Goal: Transaction & Acquisition: Purchase product/service

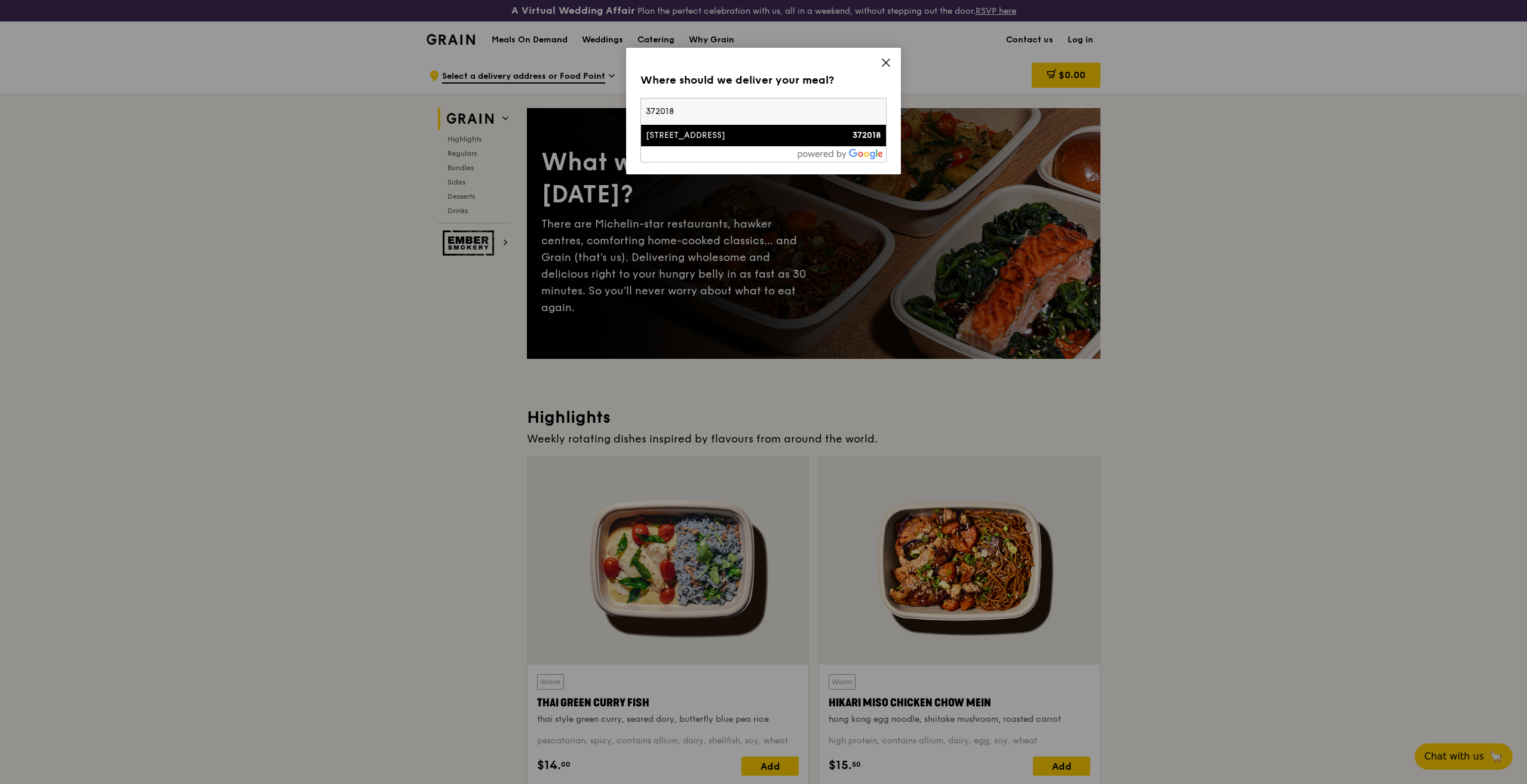
type input "372018"
click at [666, 131] on div "[STREET_ADDRESS]" at bounding box center [733, 136] width 176 height 12
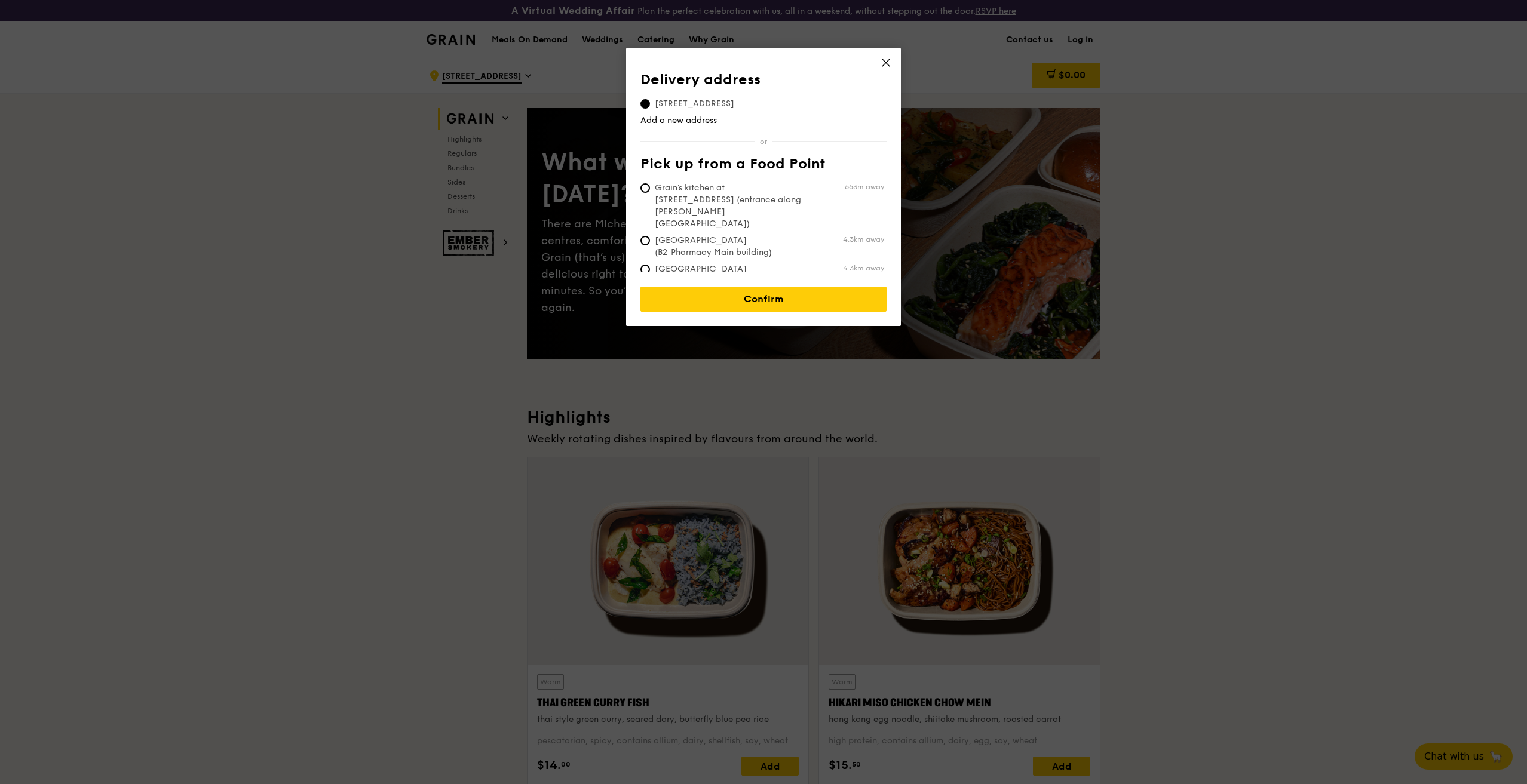
click at [679, 190] on span "Grain's kitchen at [STREET_ADDRESS] (entrance along [PERSON_NAME][GEOGRAPHIC_DA…" at bounding box center [729, 206] width 178 height 48
click at [650, 190] on input "Grain's kitchen at [STREET_ADDRESS] (entrance along [PERSON_NAME][GEOGRAPHIC_DA…" at bounding box center [645, 188] width 10 height 10
radio input "true"
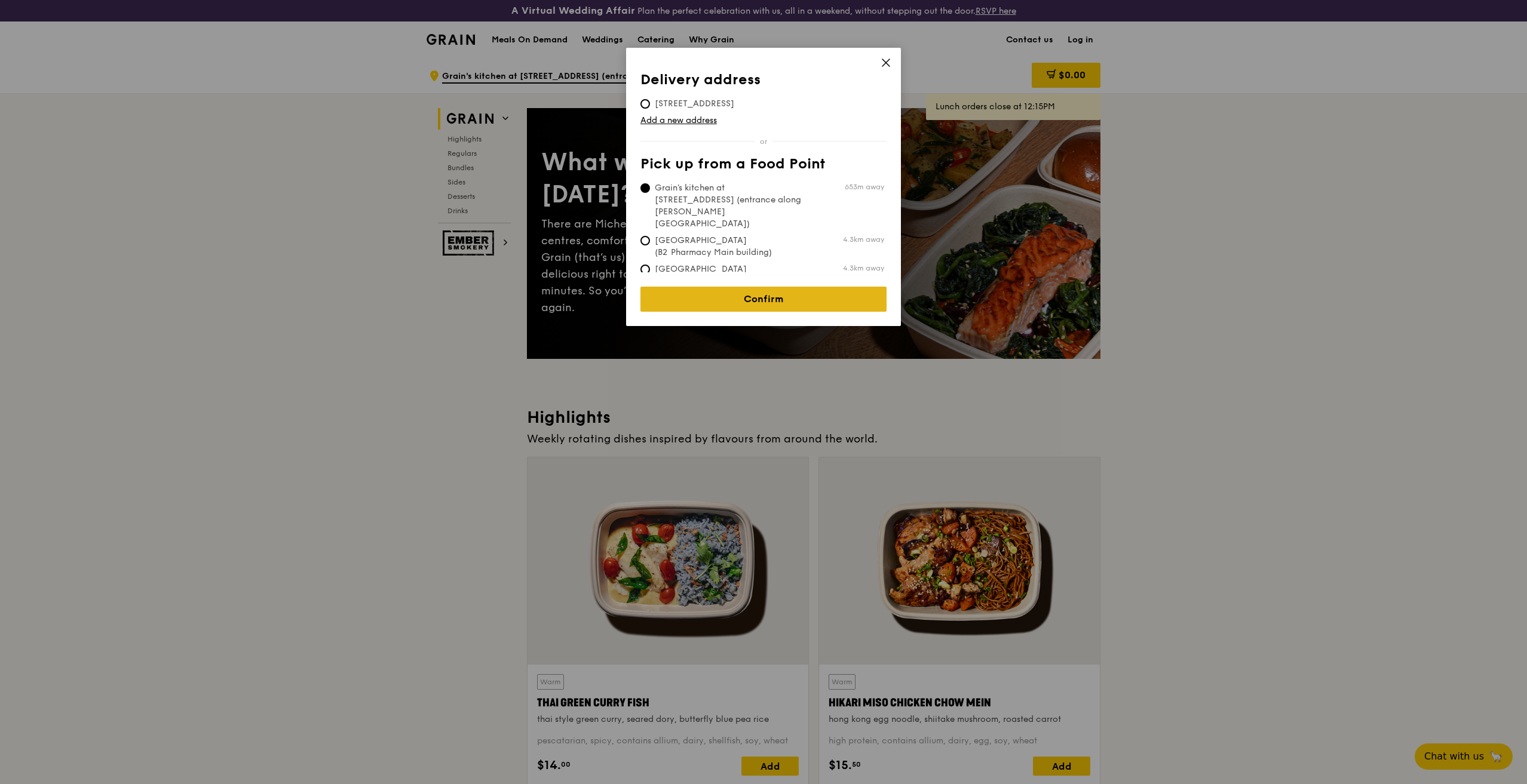
click at [814, 289] on link "Confirm" at bounding box center [764, 298] width 246 height 25
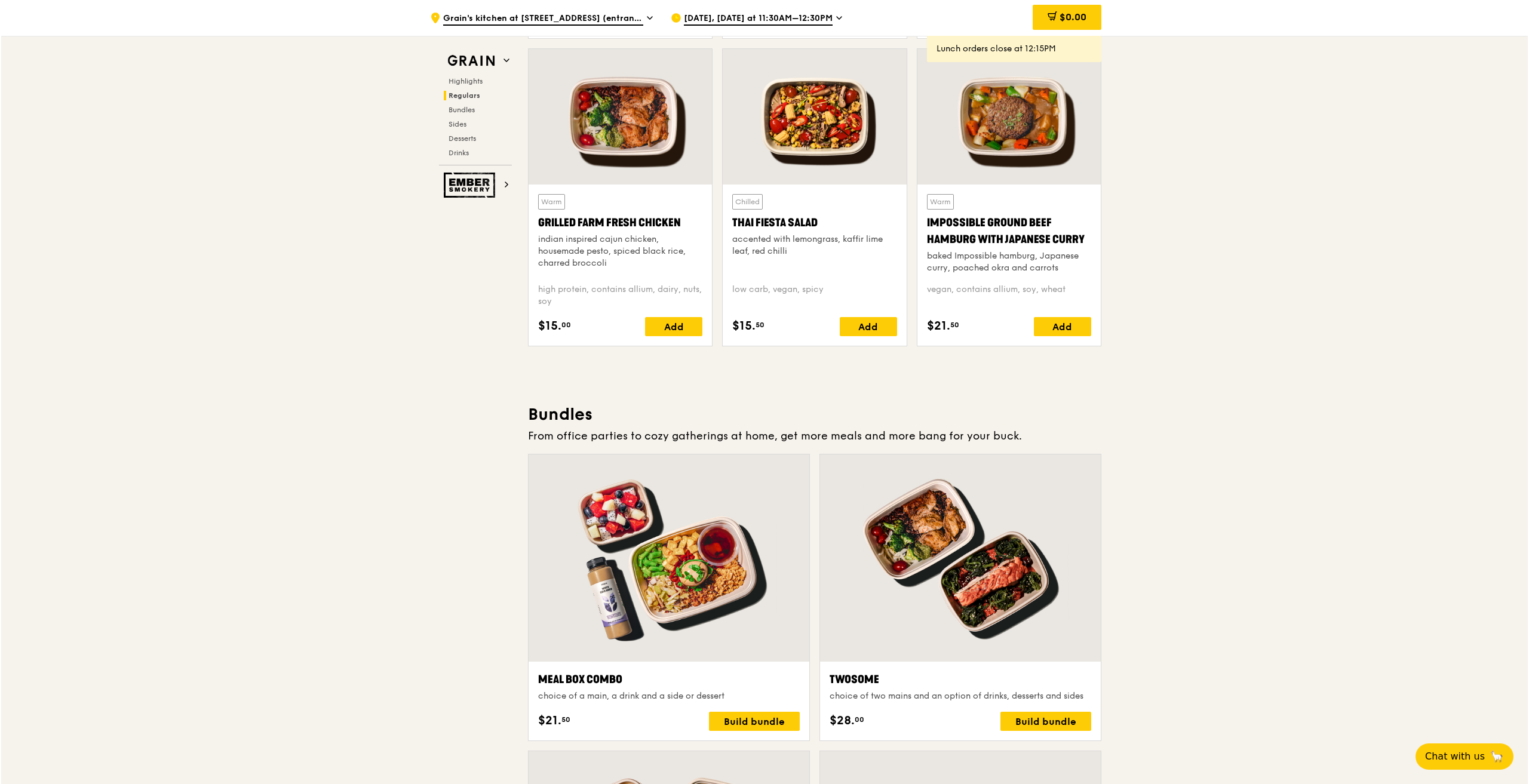
scroll to position [1552, 0]
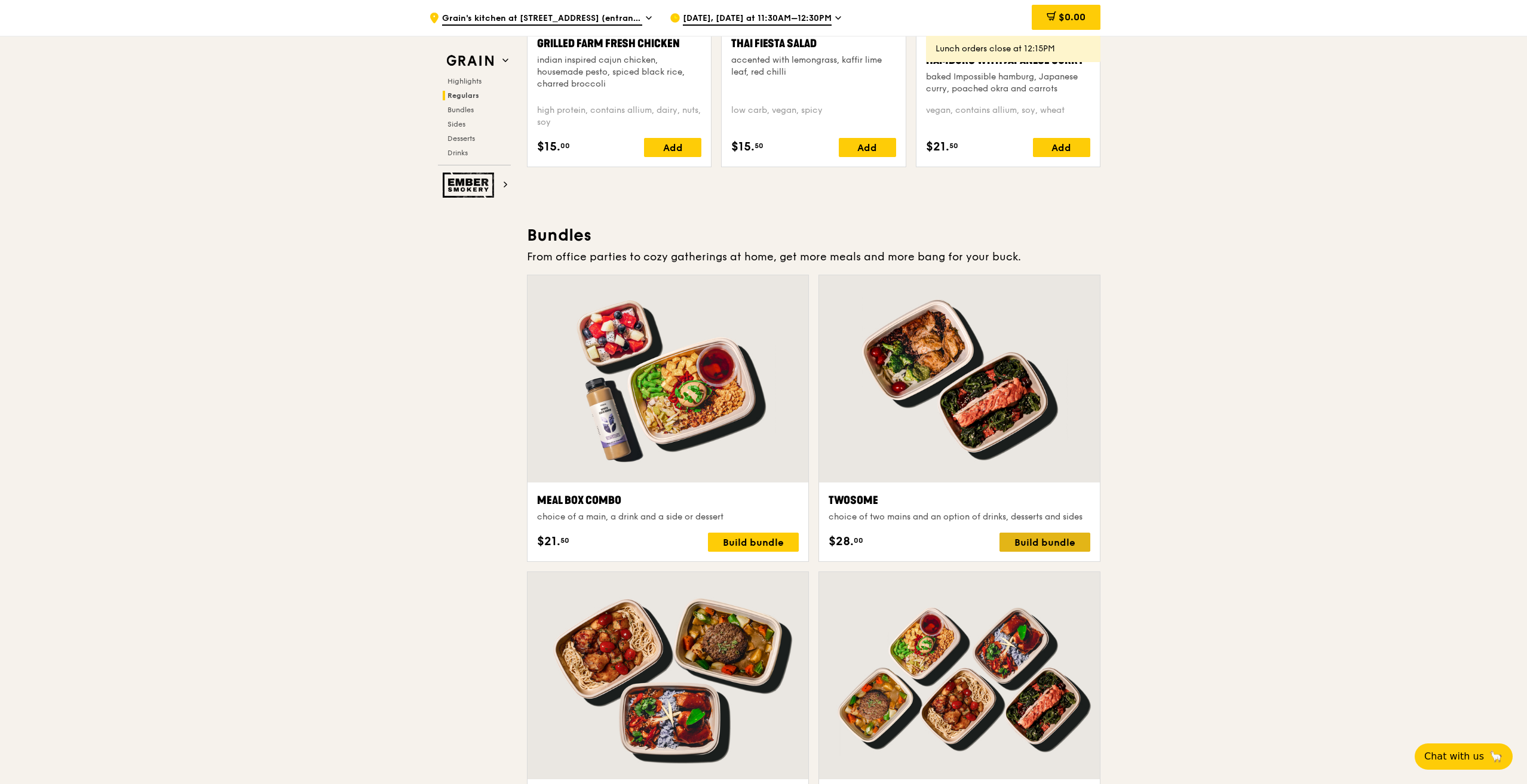
click at [1052, 541] on div "Build bundle" at bounding box center [1044, 542] width 91 height 19
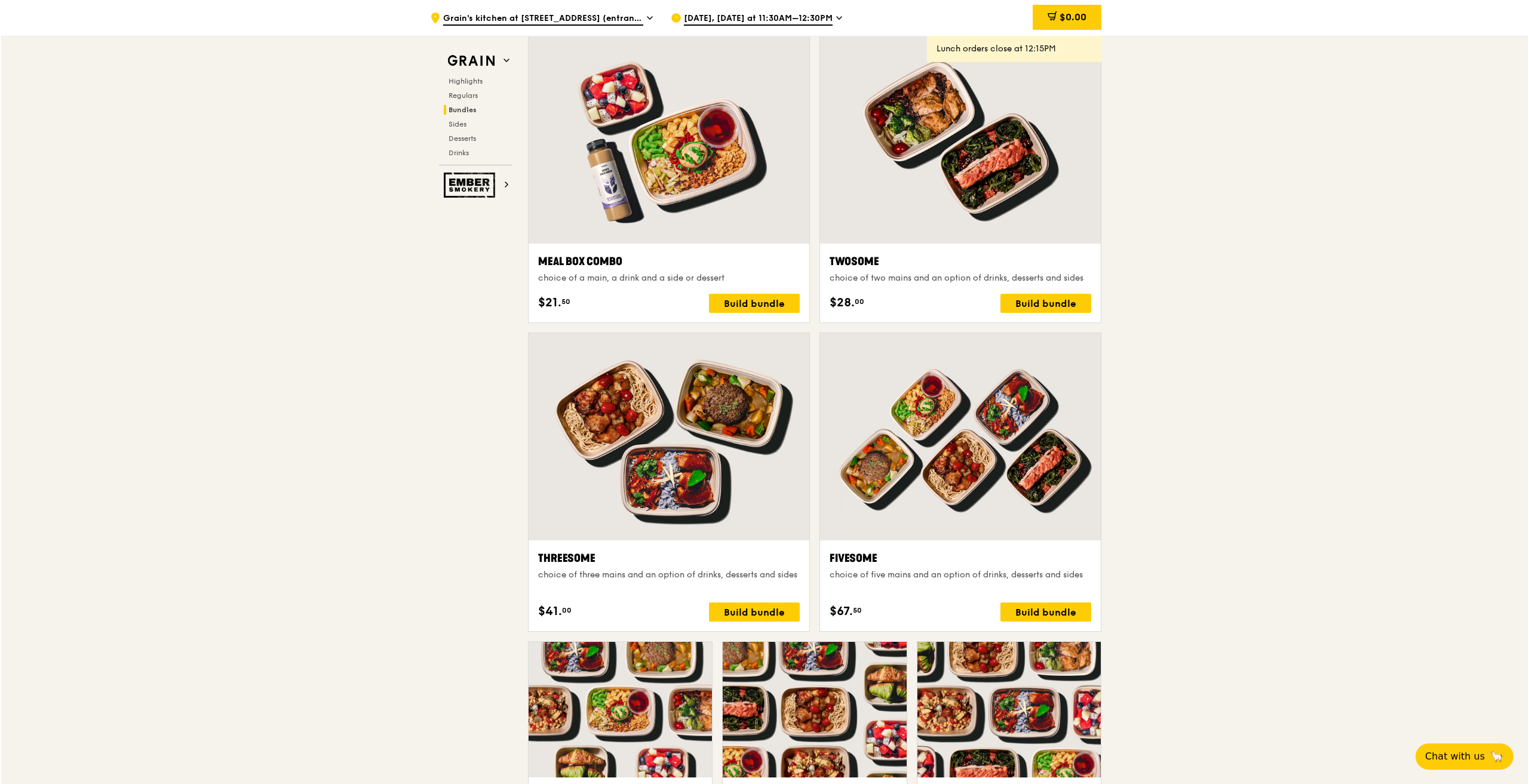
scroll to position [1672, 0]
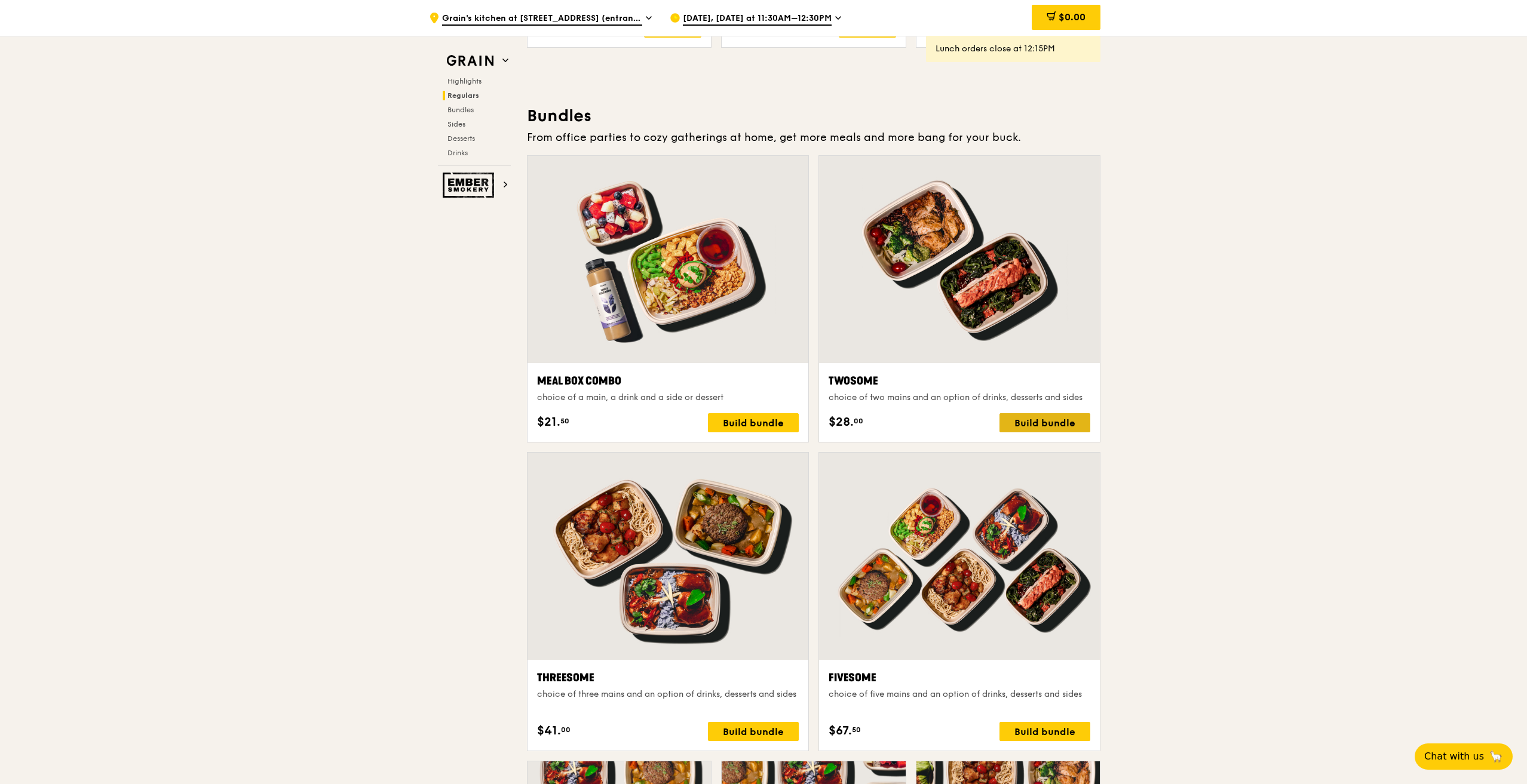
click at [1049, 424] on div "Build bundle" at bounding box center [1044, 423] width 91 height 19
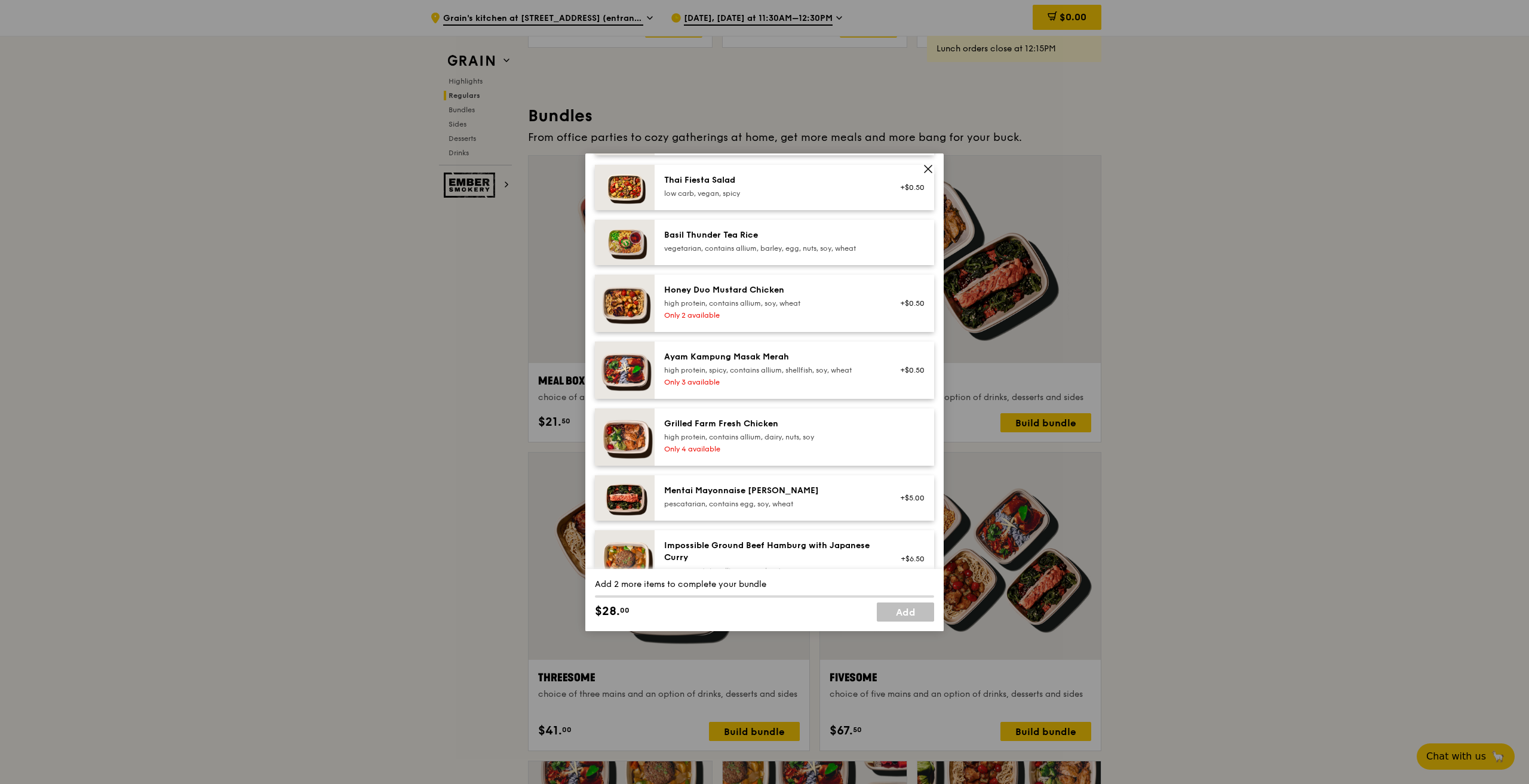
scroll to position [179, 0]
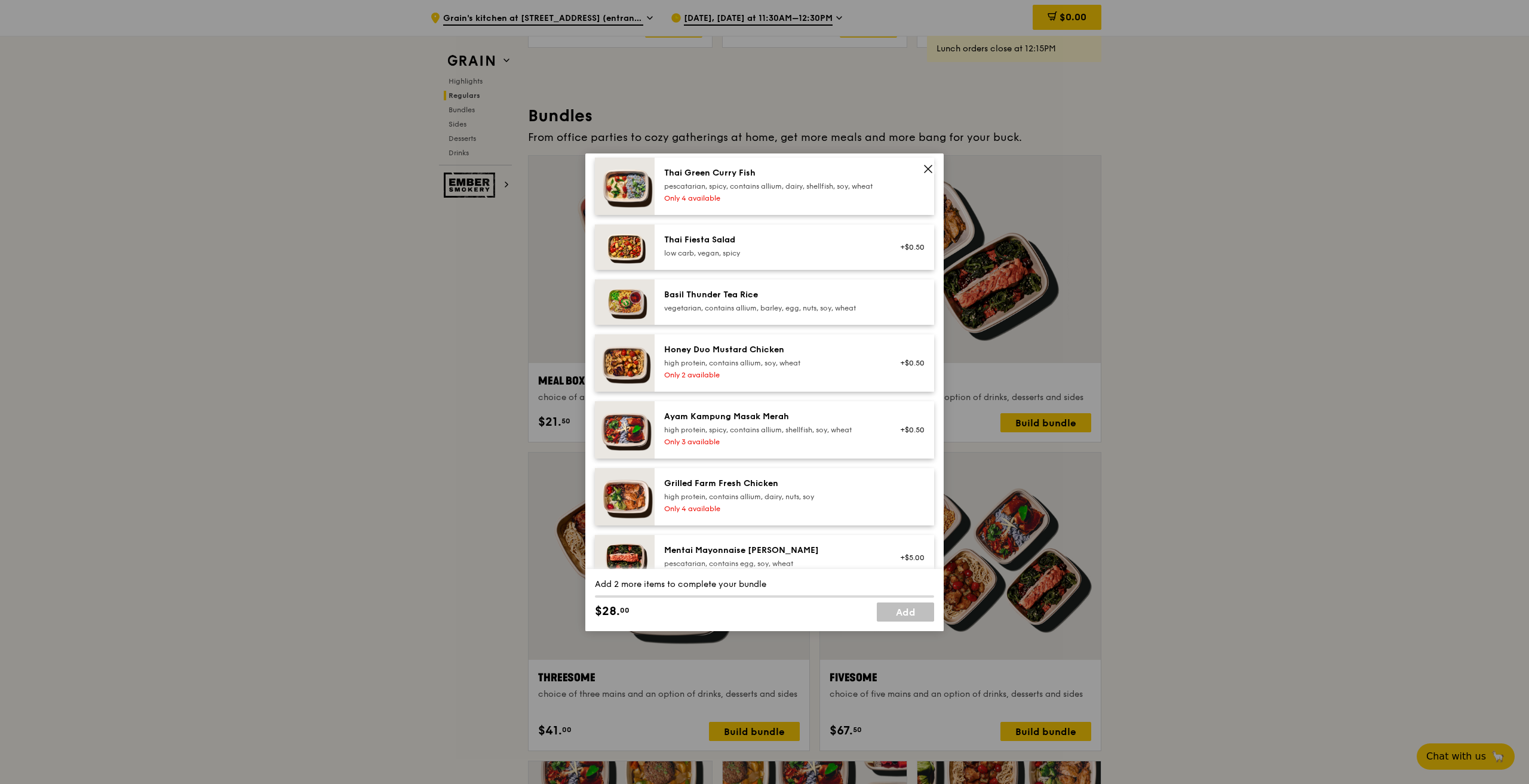
click at [750, 301] on div "Basil Thunder Tea Rice" at bounding box center [771, 294] width 215 height 12
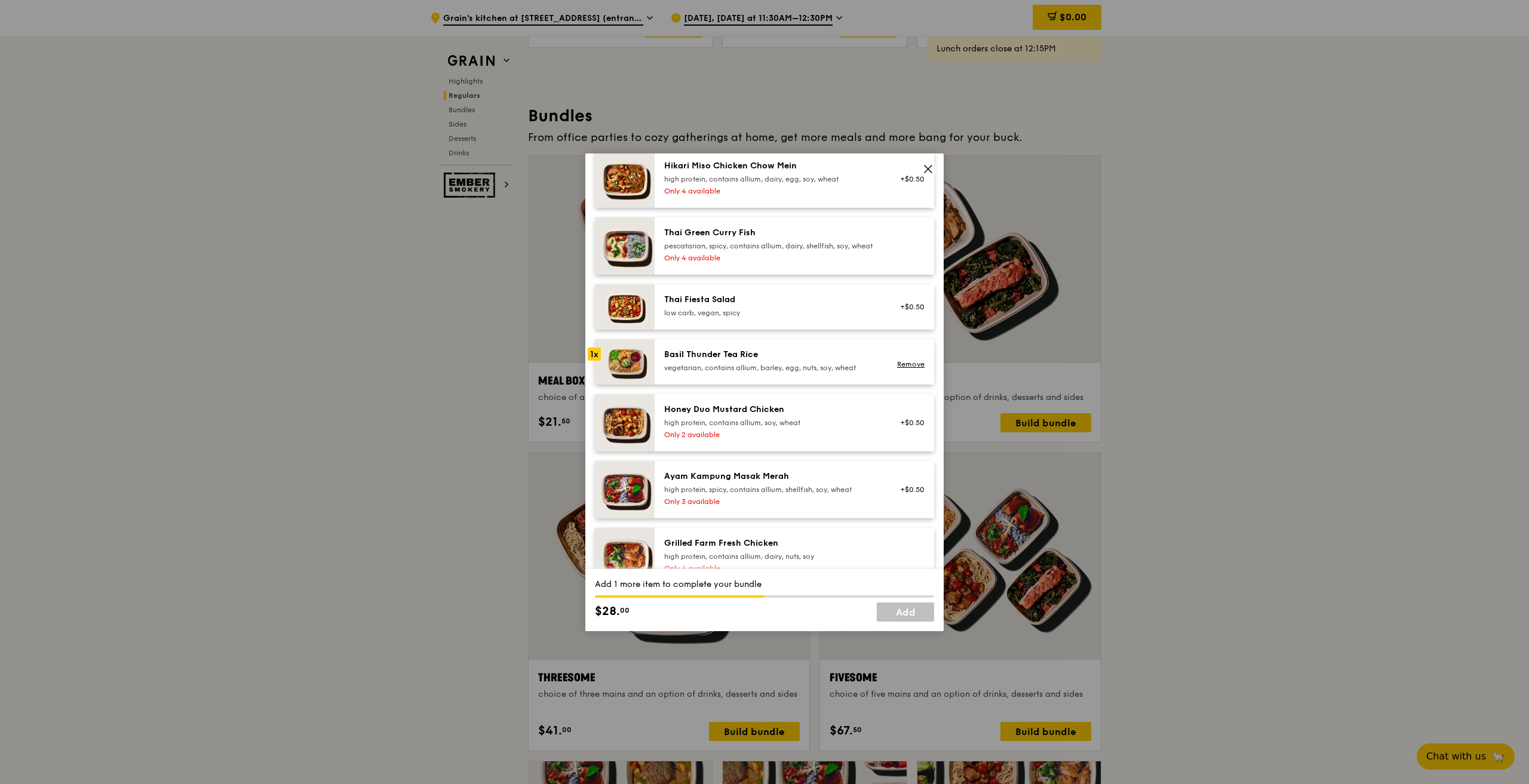
scroll to position [60, 0]
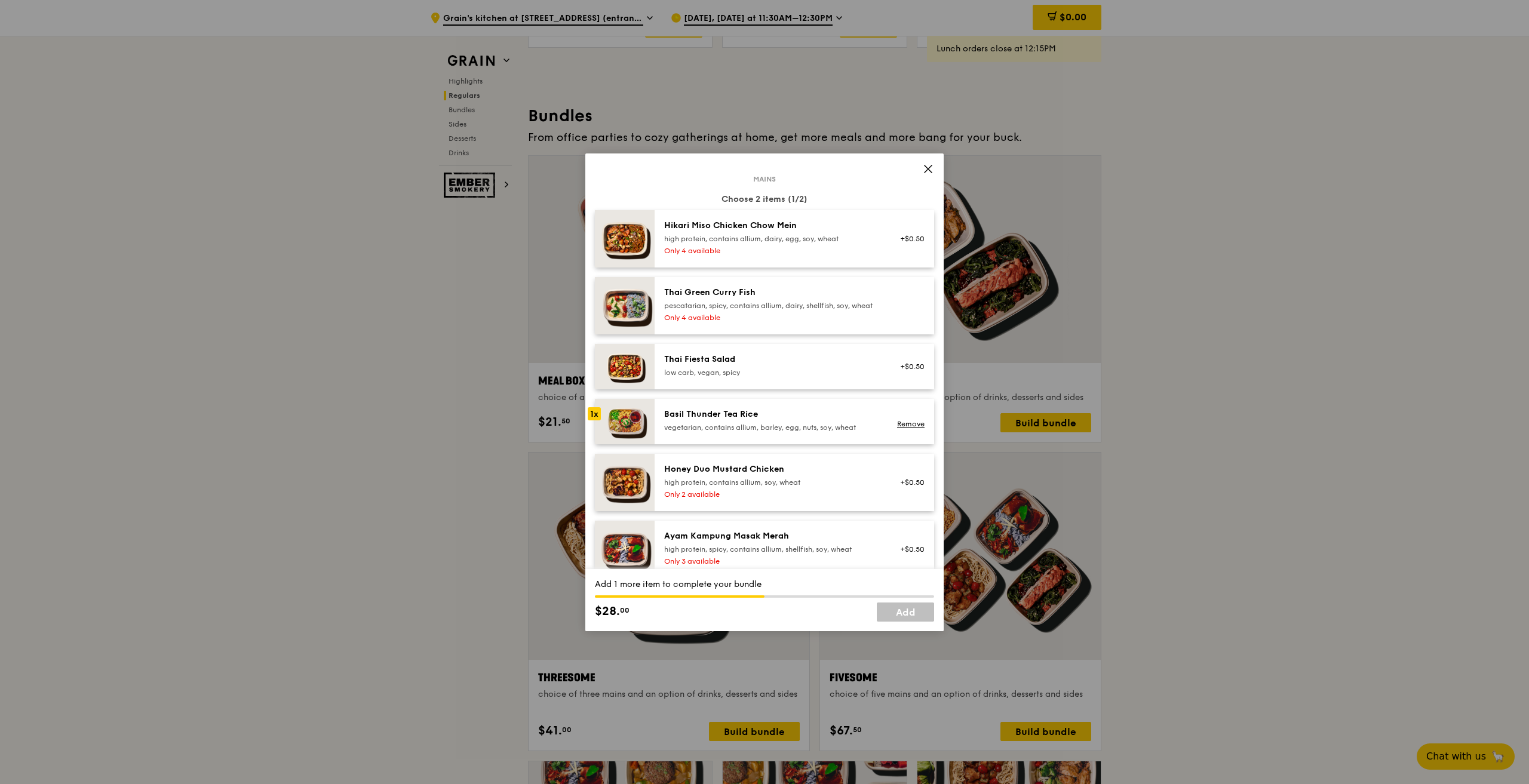
click at [793, 237] on div "high protein, contains allium, dairy, egg, soy, wheat" at bounding box center [771, 239] width 215 height 10
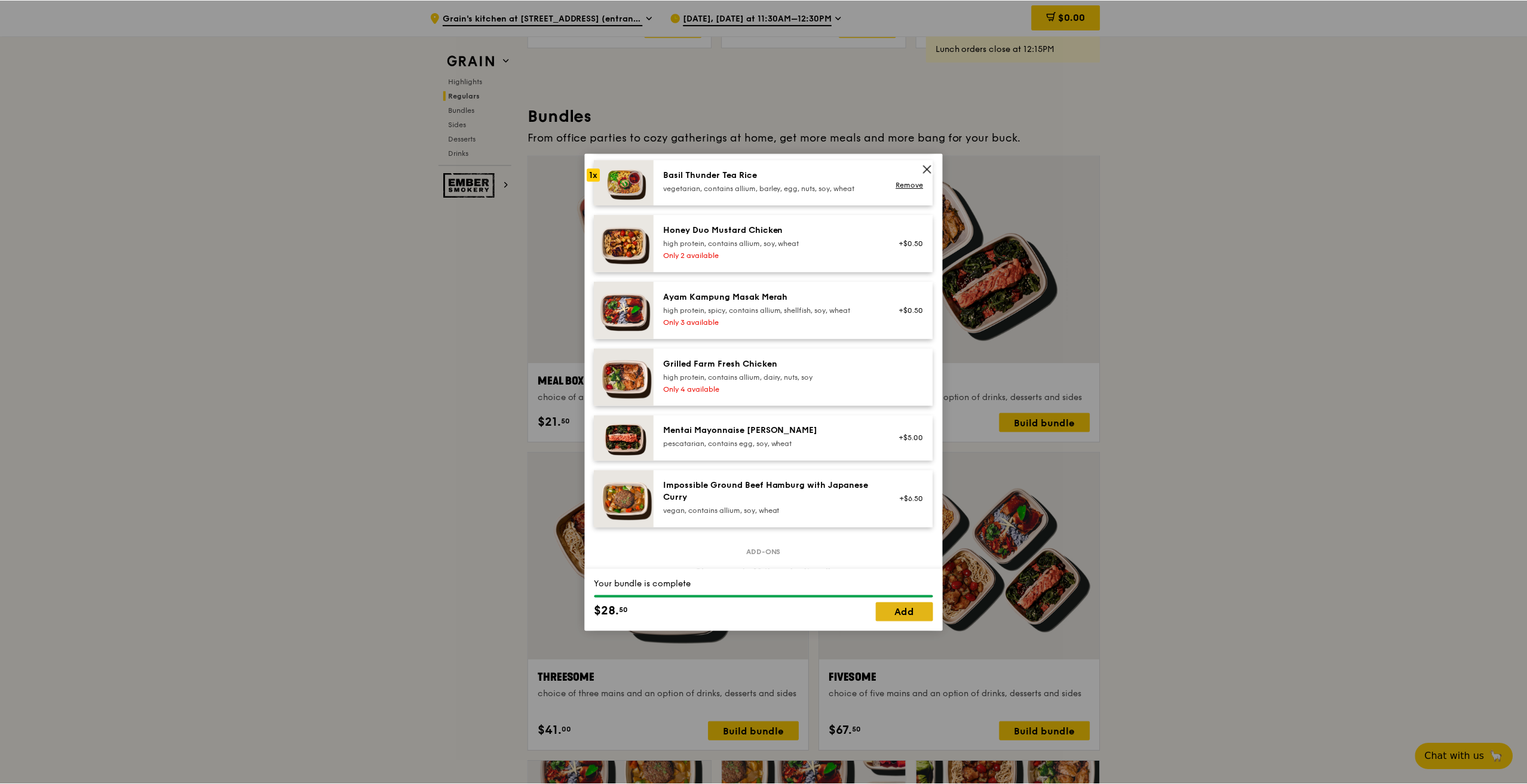
scroll to position [359, 0]
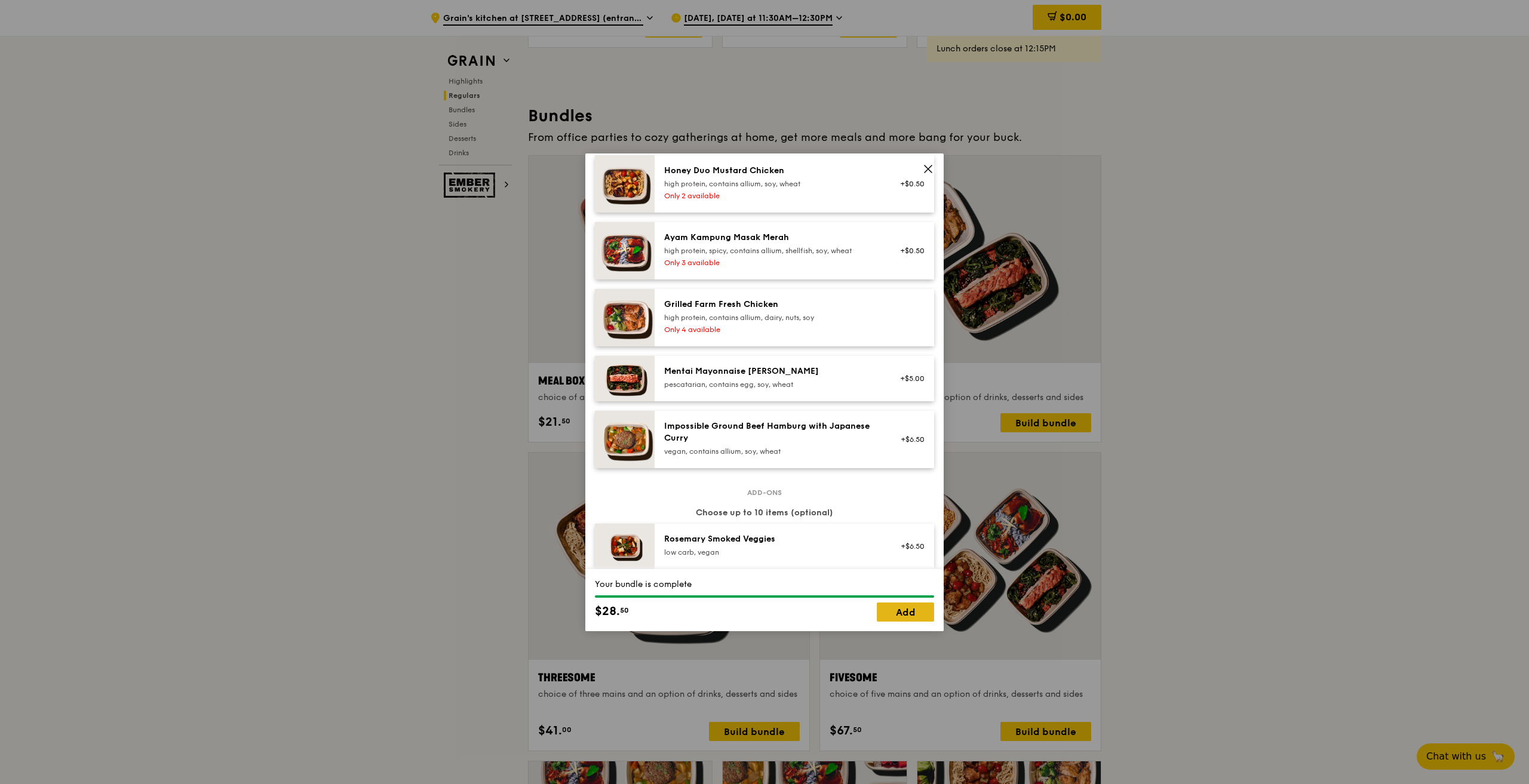
click at [903, 605] on link "Add" at bounding box center [905, 612] width 57 height 19
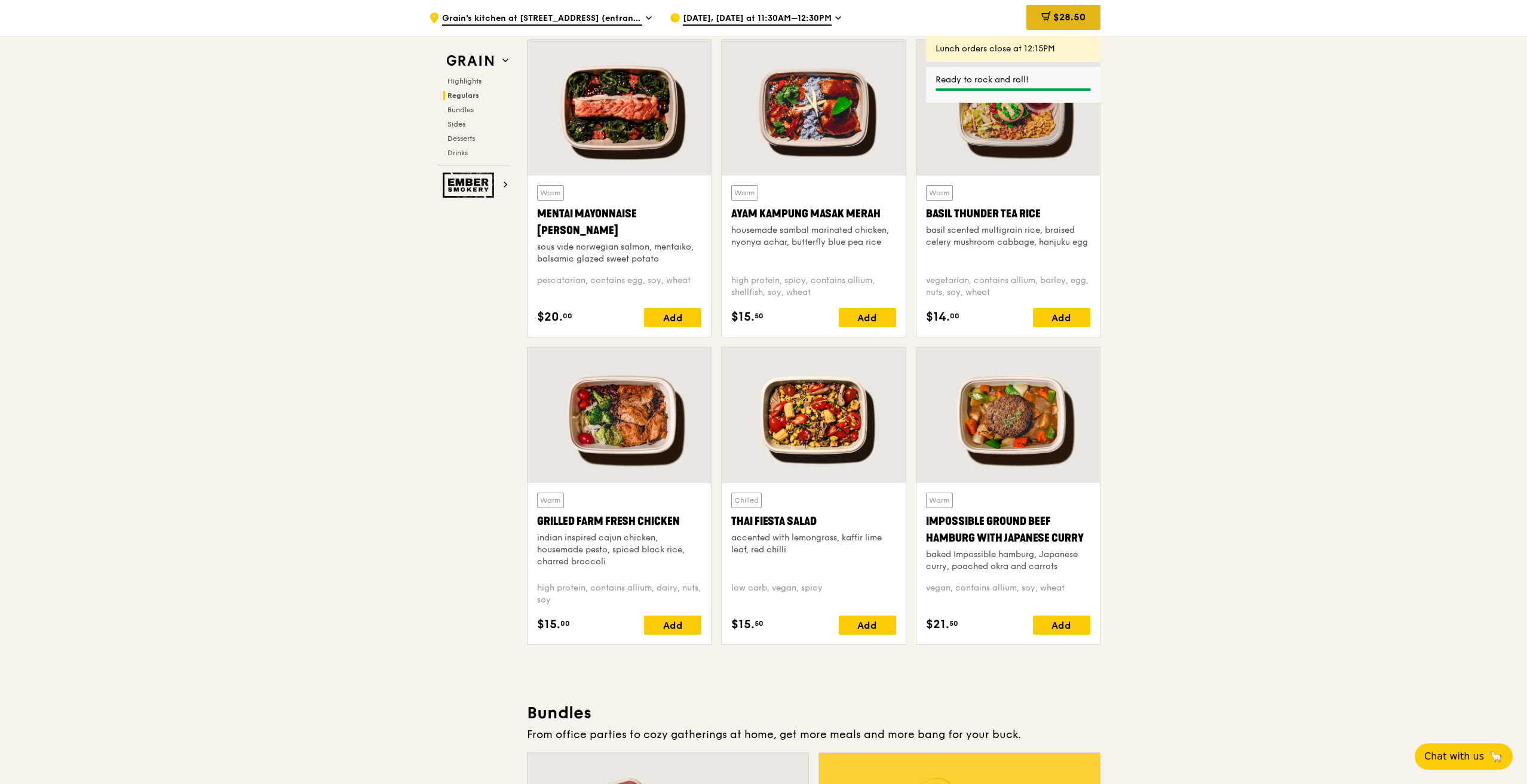
scroll to position [1015, 0]
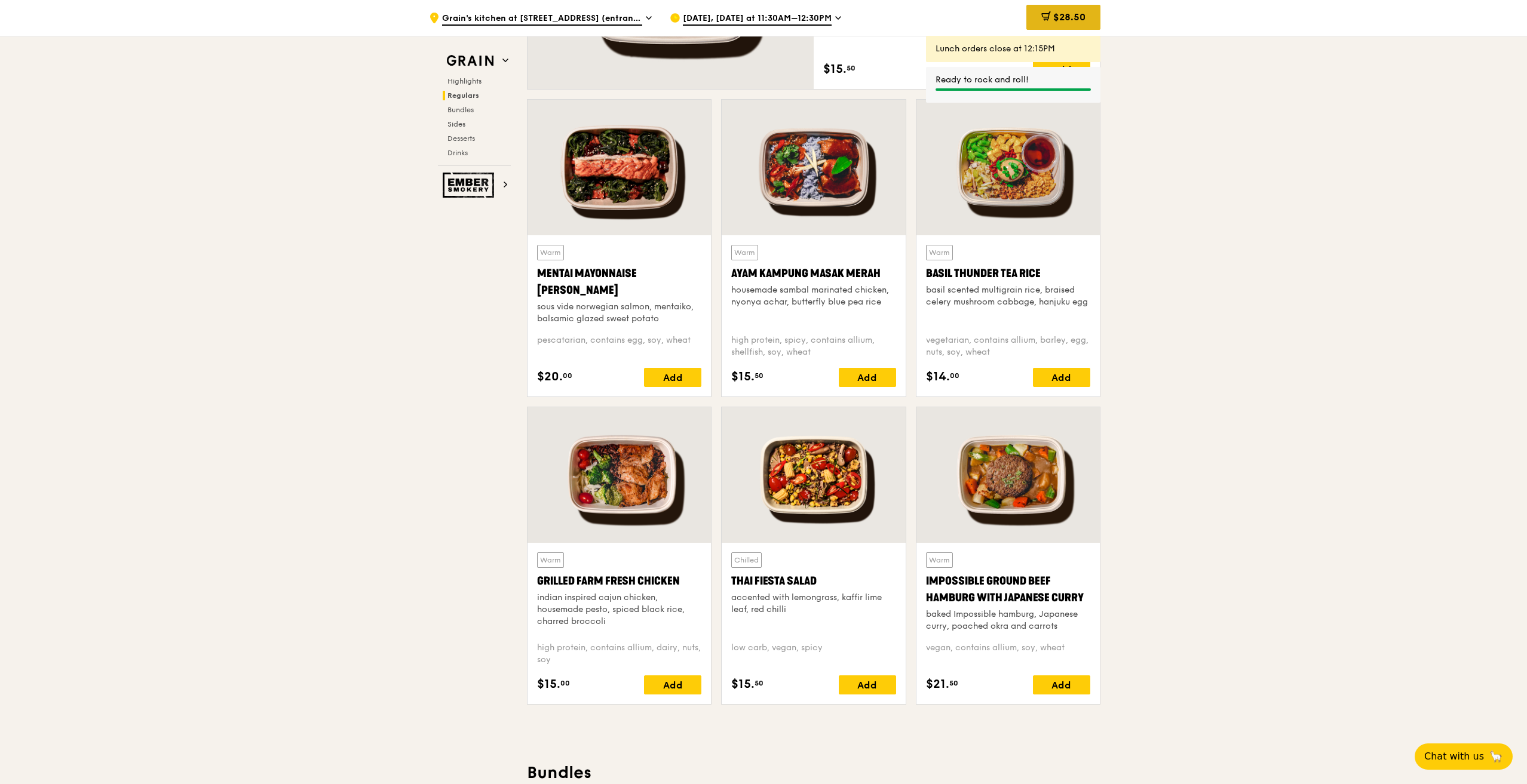
click at [1063, 13] on span "$28.50" at bounding box center [1069, 18] width 33 height 12
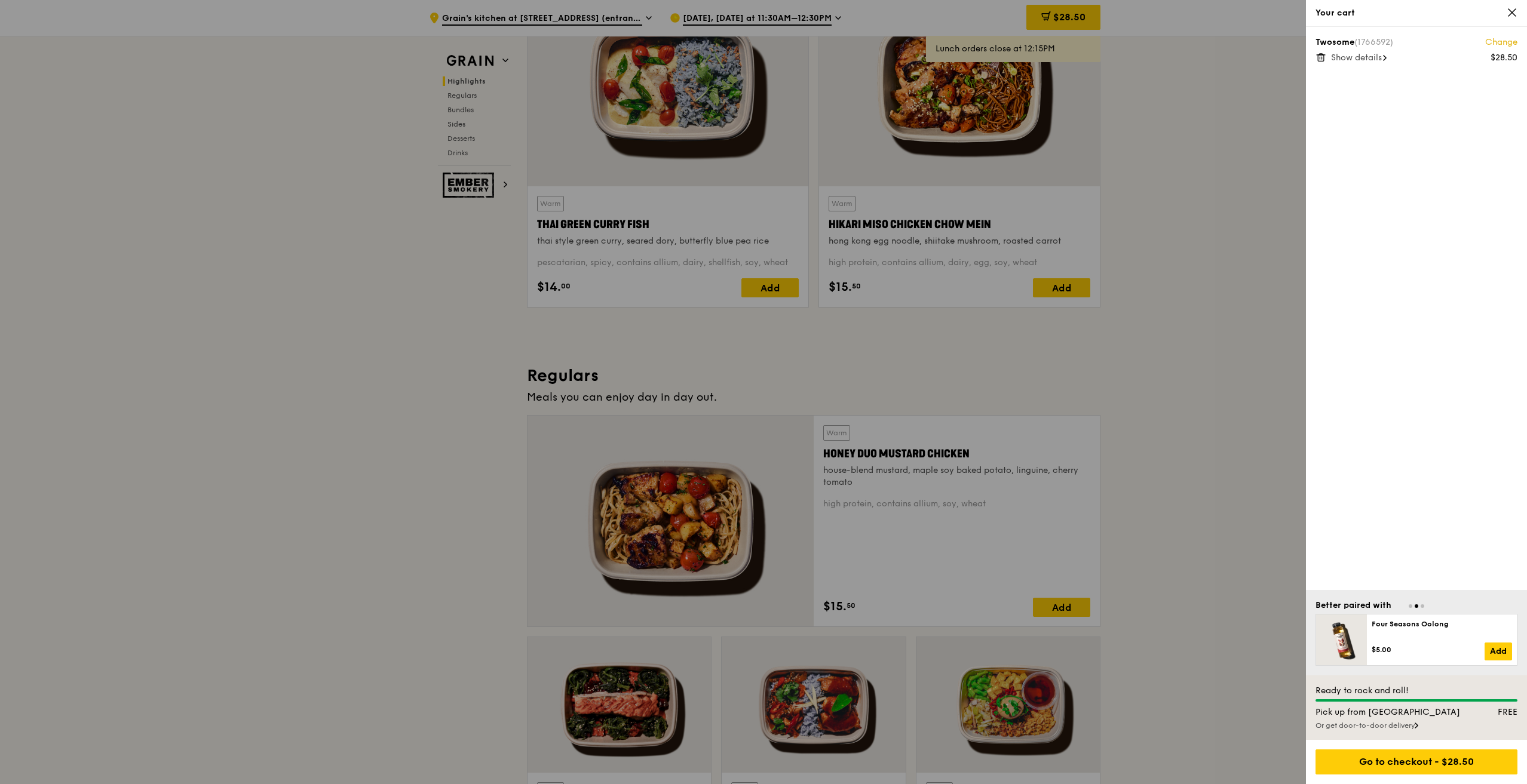
scroll to position [179, 0]
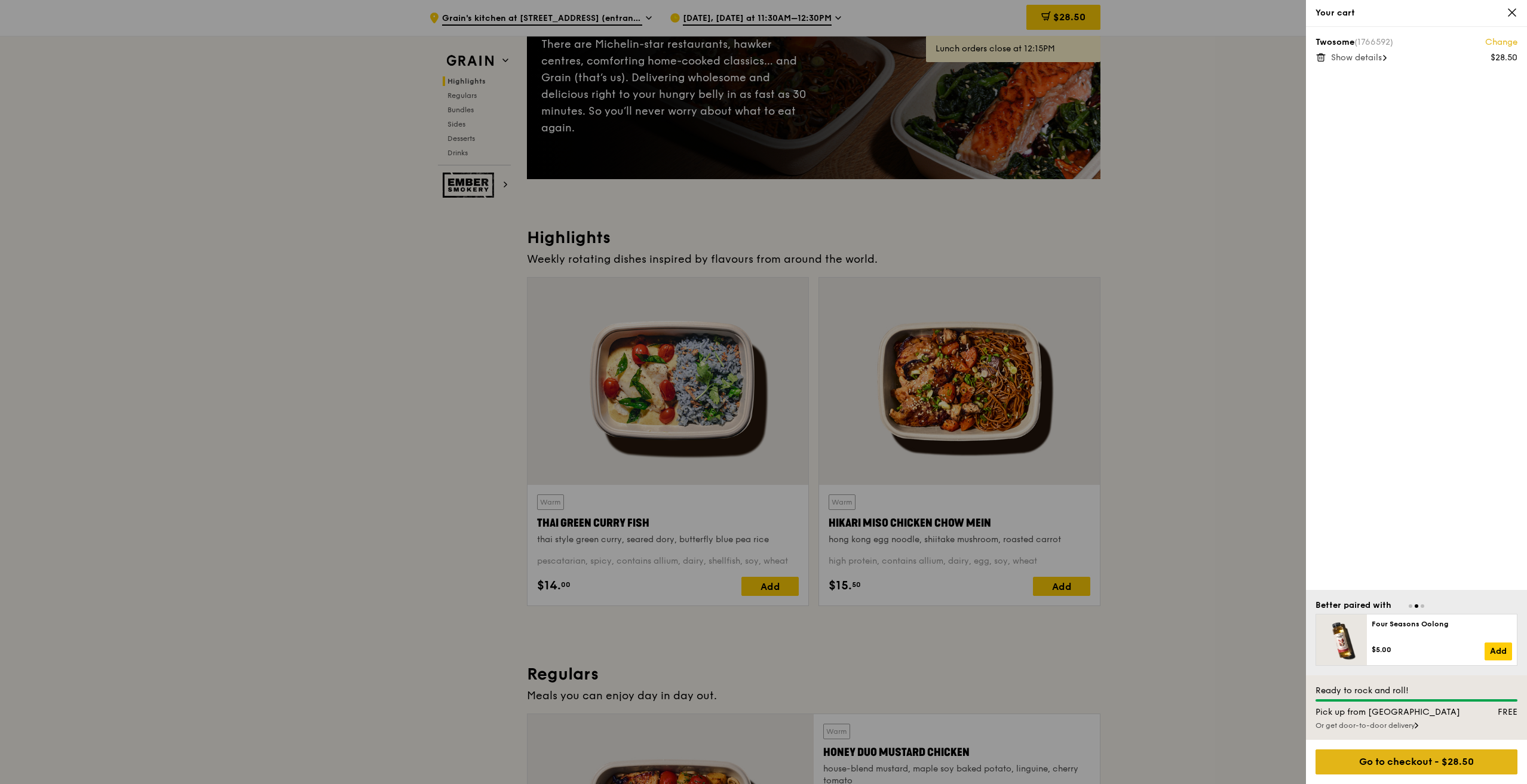
click at [1398, 759] on div "Go to checkout - $28.50" at bounding box center [1416, 761] width 202 height 25
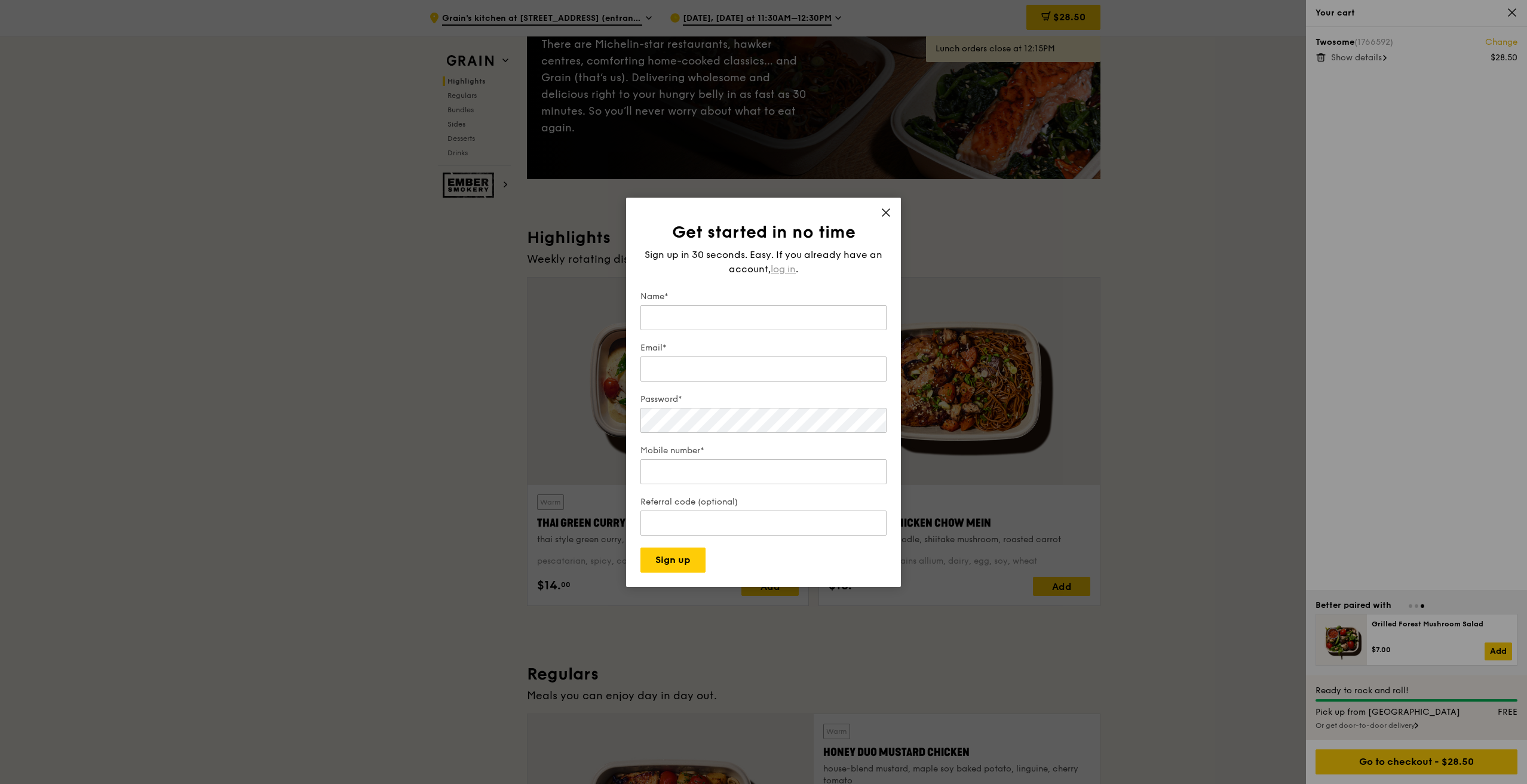
click at [787, 270] on span "log in" at bounding box center [782, 269] width 25 height 15
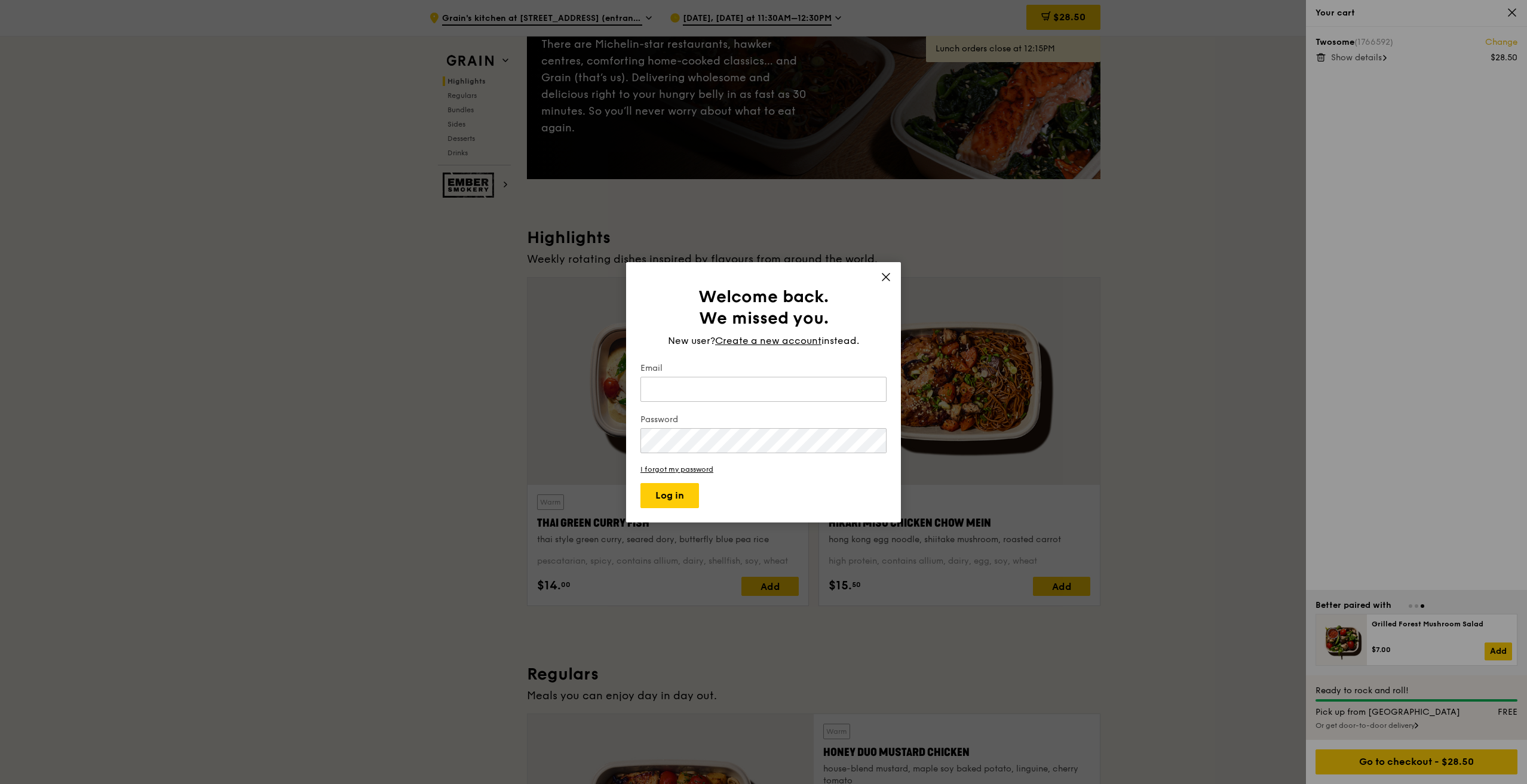
type input "[EMAIL_ADDRESS][DOMAIN_NAME]"
click at [727, 372] on label "Email" at bounding box center [764, 368] width 246 height 12
click at [727, 377] on input "[EMAIL_ADDRESS][DOMAIN_NAME]" at bounding box center [764, 389] width 246 height 25
click at [647, 492] on button "Log in" at bounding box center [669, 495] width 58 height 25
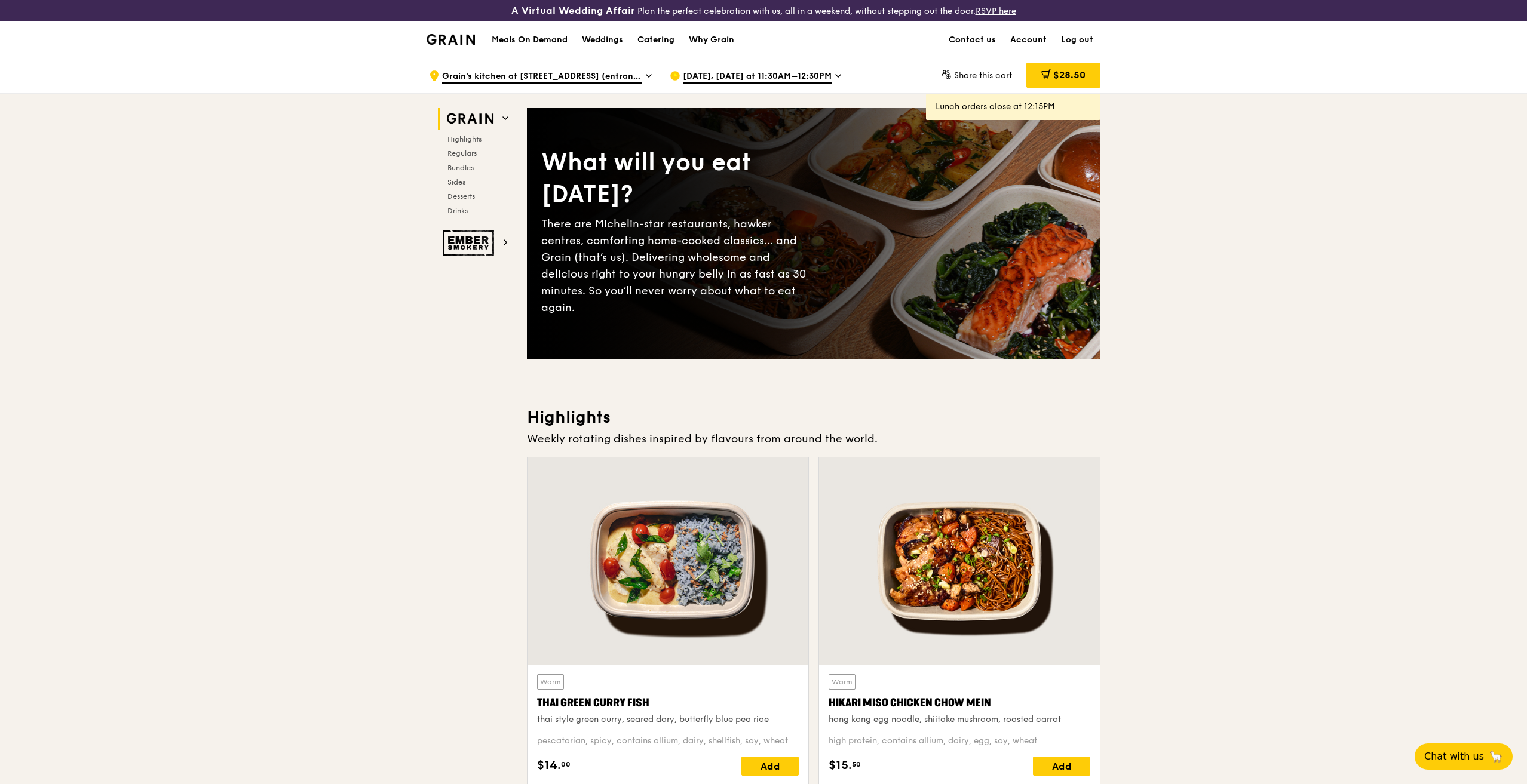
click at [1043, 69] on div "$28.50" at bounding box center [1063, 75] width 74 height 25
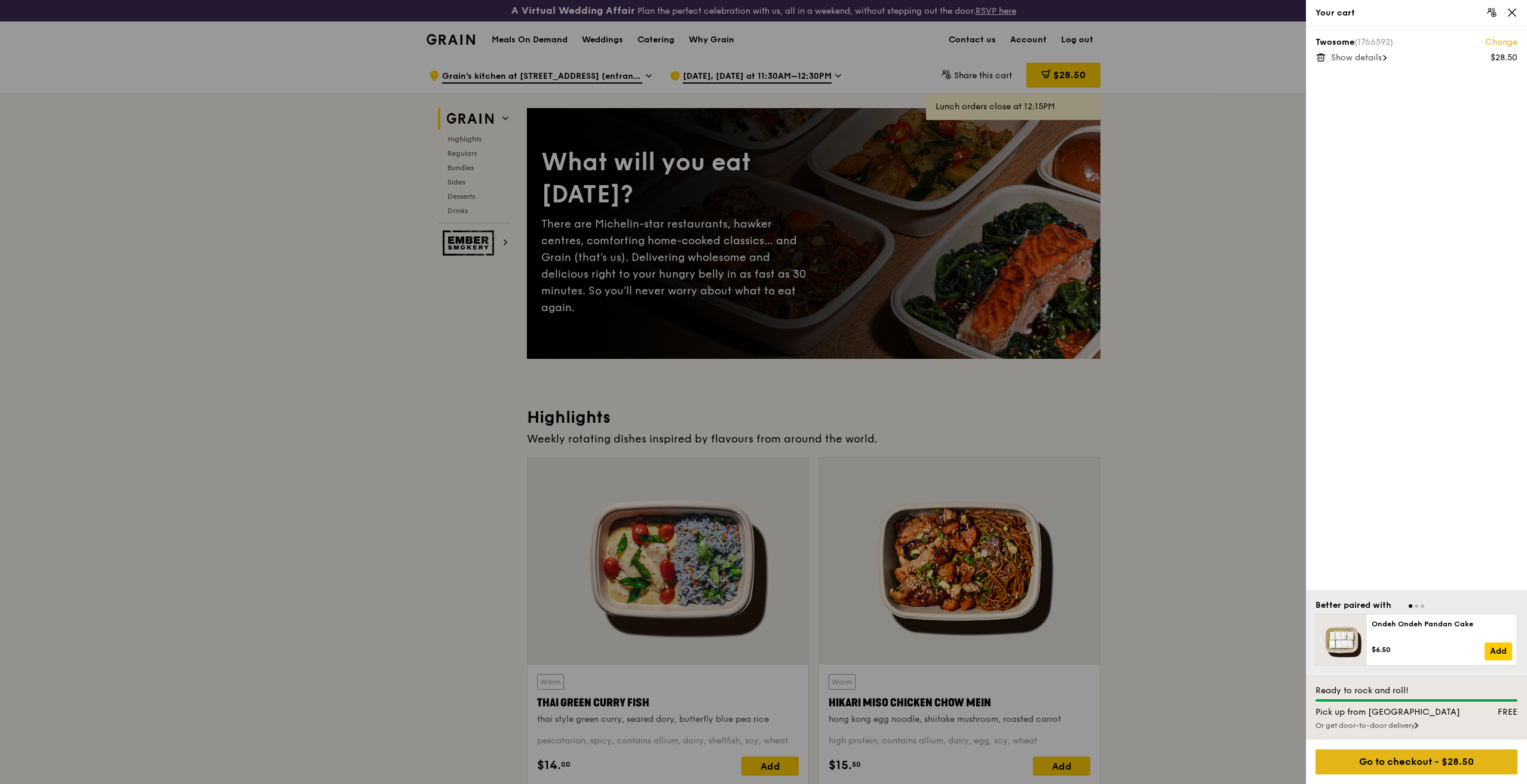
click at [1433, 766] on div "Go to checkout - $28.50" at bounding box center [1416, 761] width 202 height 25
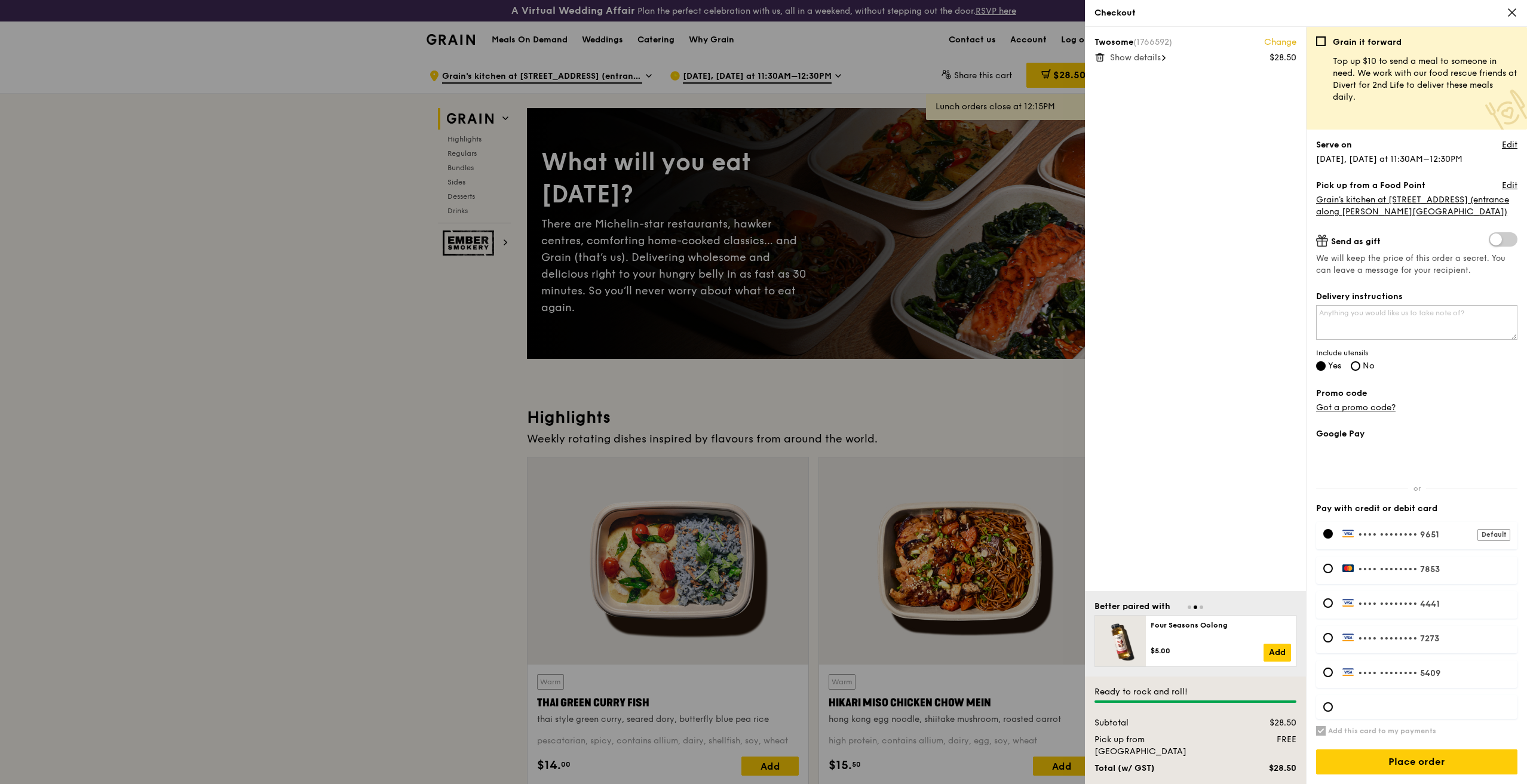
click at [1407, 560] on div "•••• •••• •••• 7853" at bounding box center [1417, 570] width 201 height 28
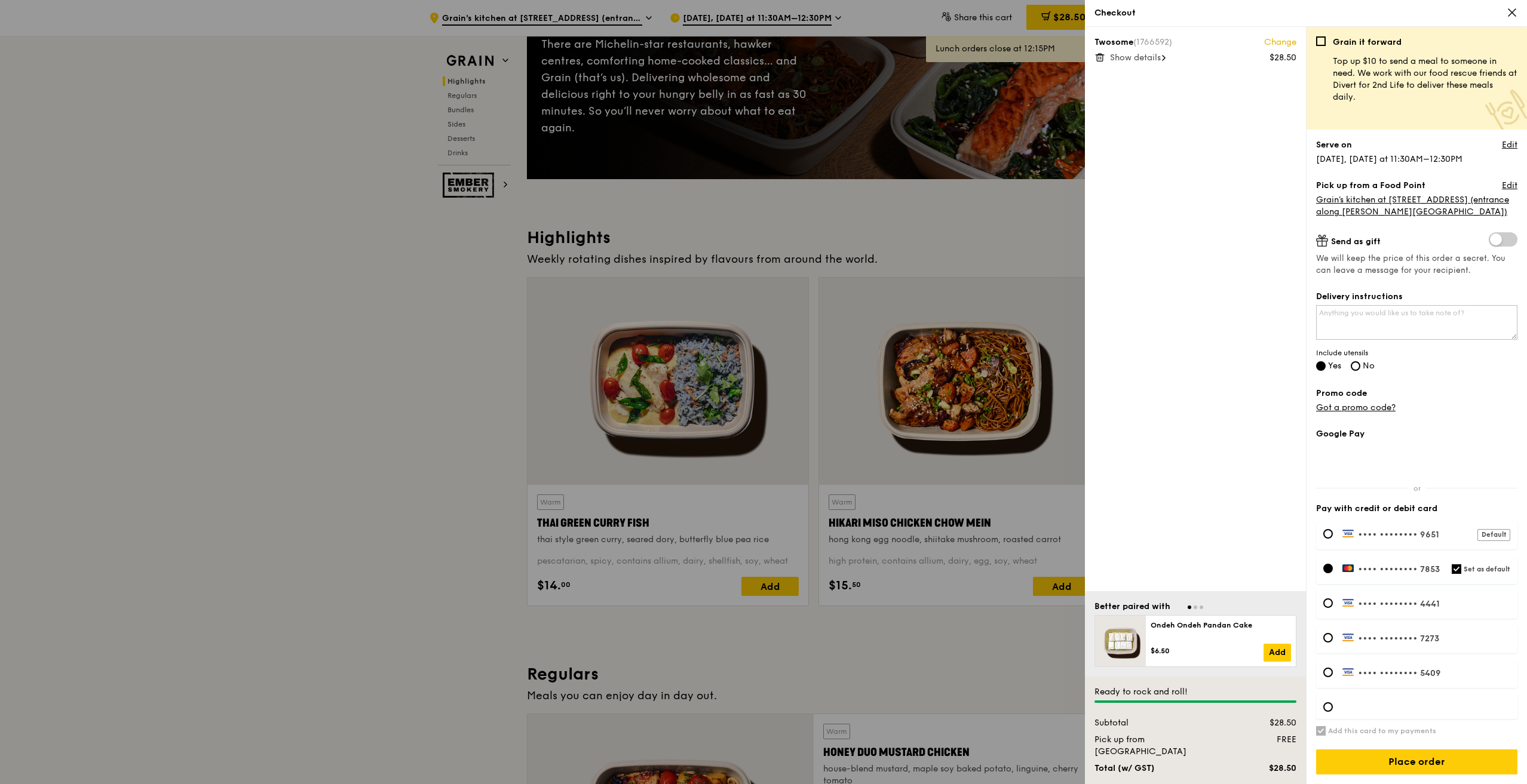
scroll to position [359, 0]
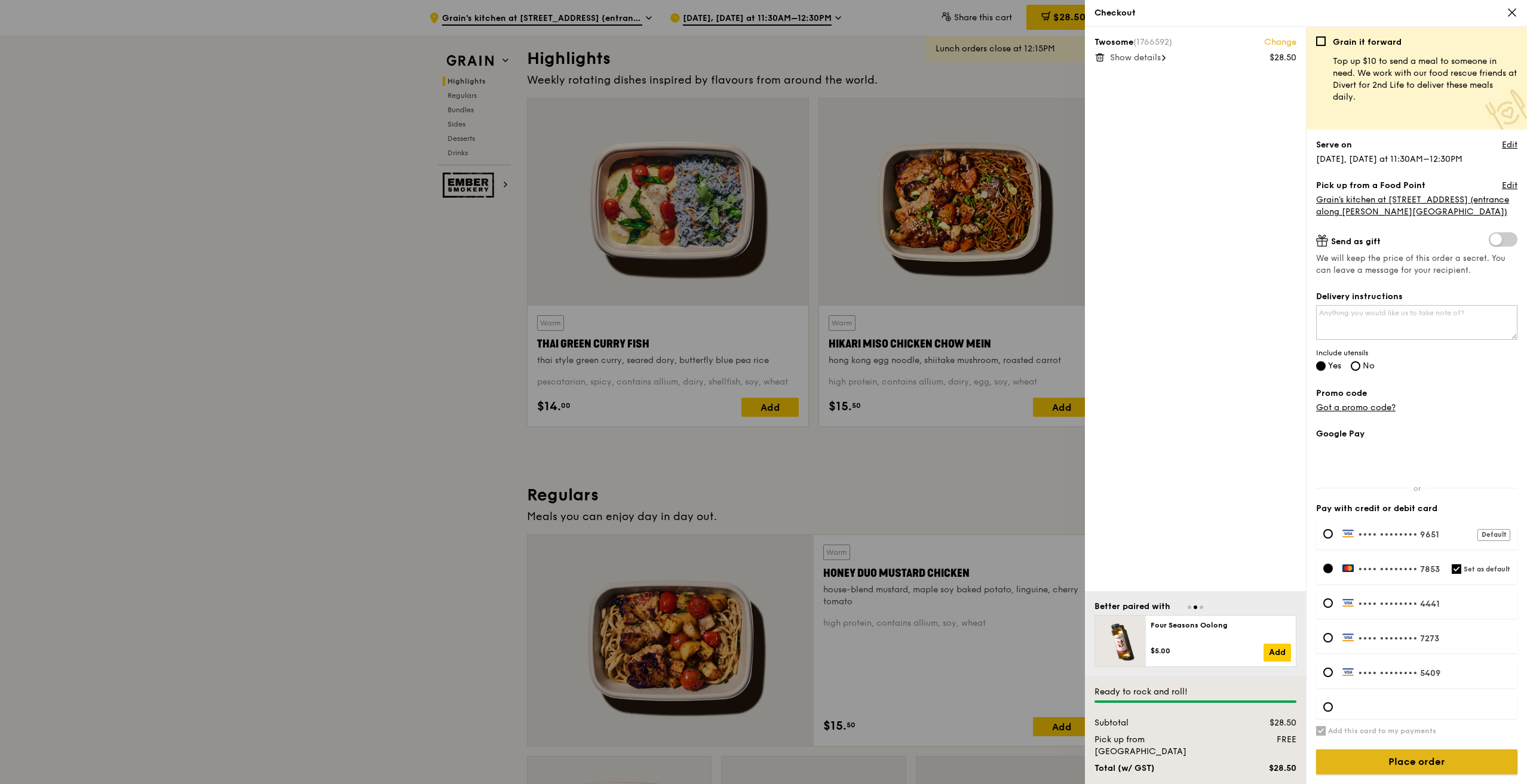
click at [1453, 758] on input "Place order" at bounding box center [1417, 761] width 201 height 25
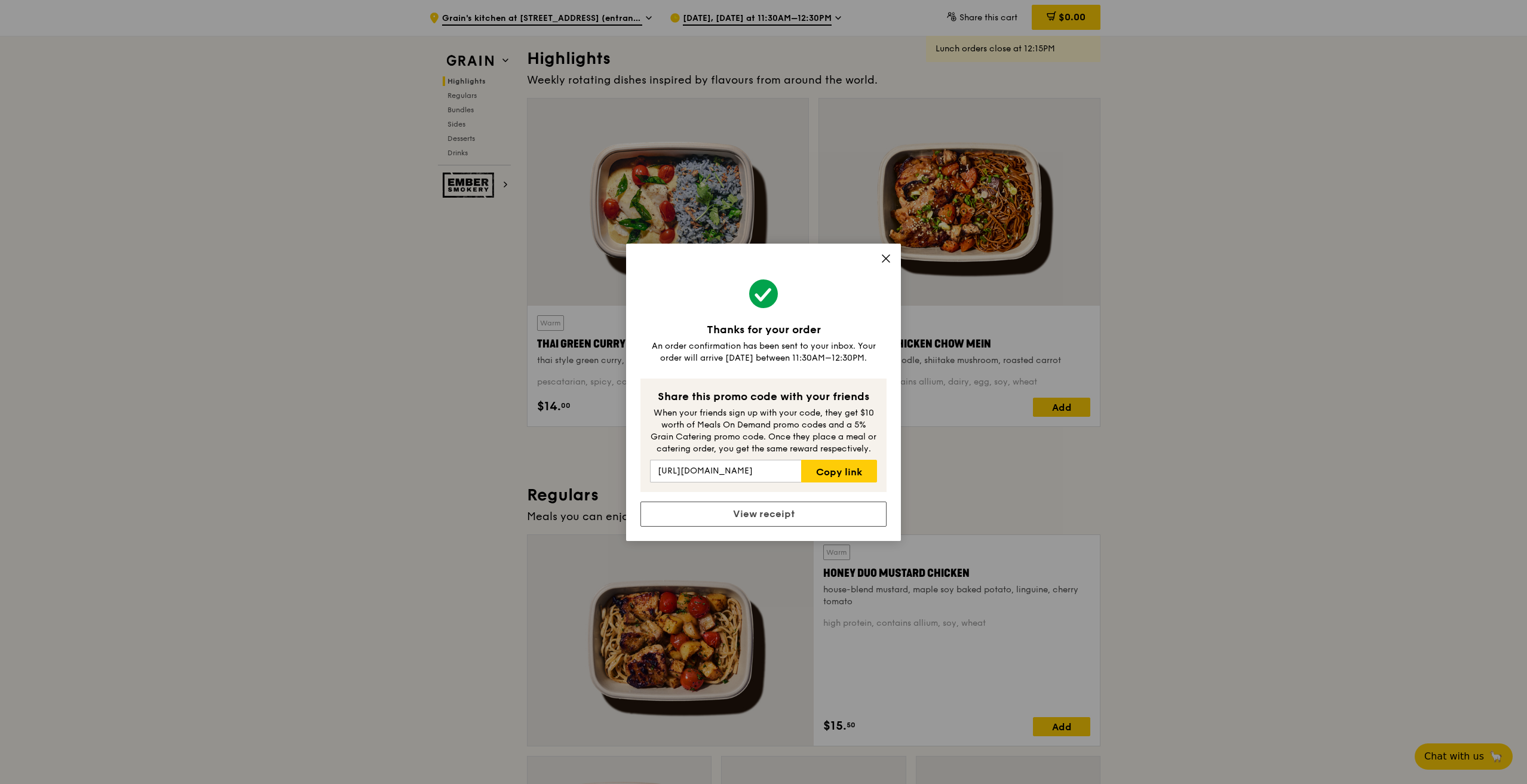
click at [890, 263] on icon at bounding box center [886, 258] width 11 height 11
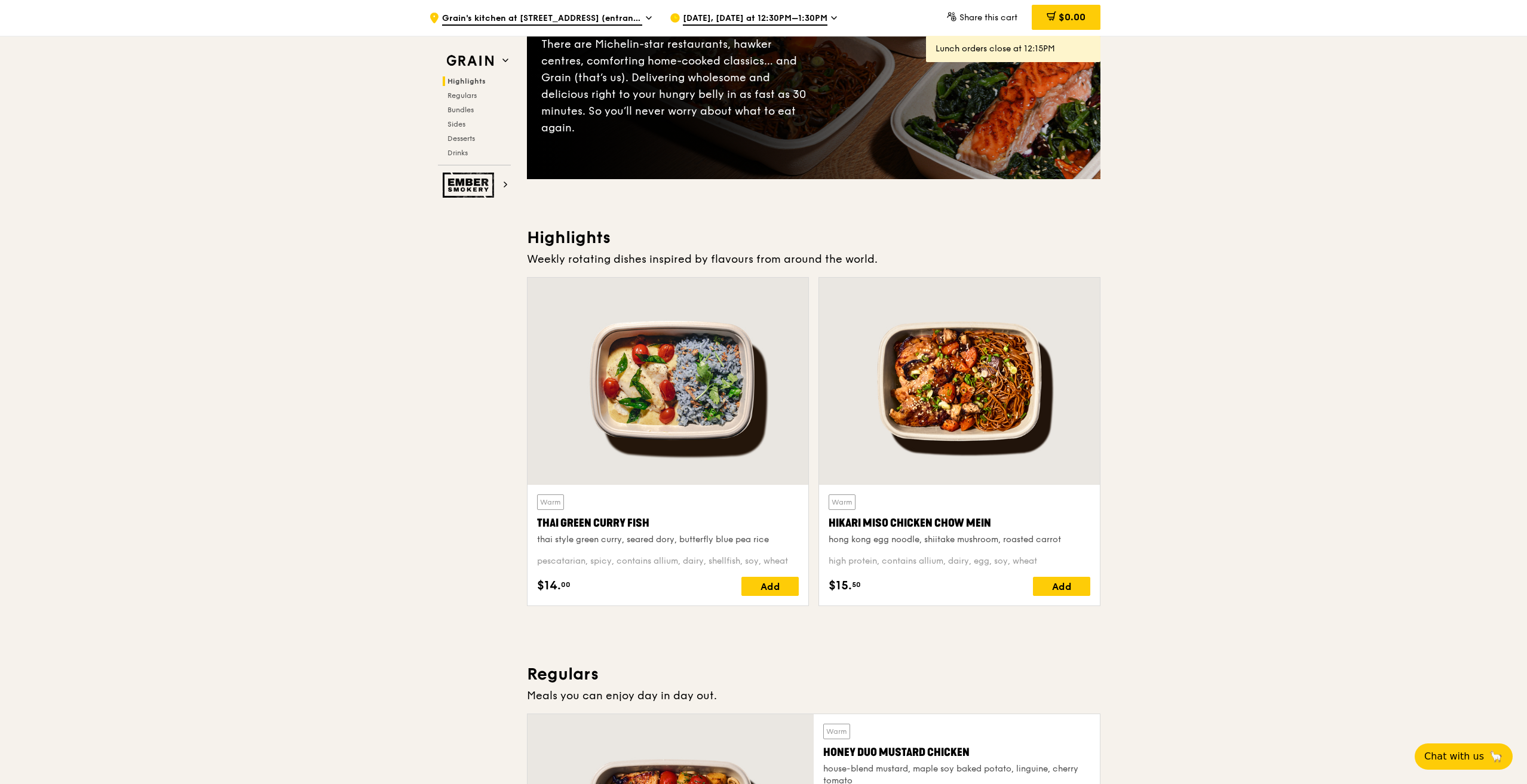
scroll to position [0, 0]
